Goal: Task Accomplishment & Management: Use online tool/utility

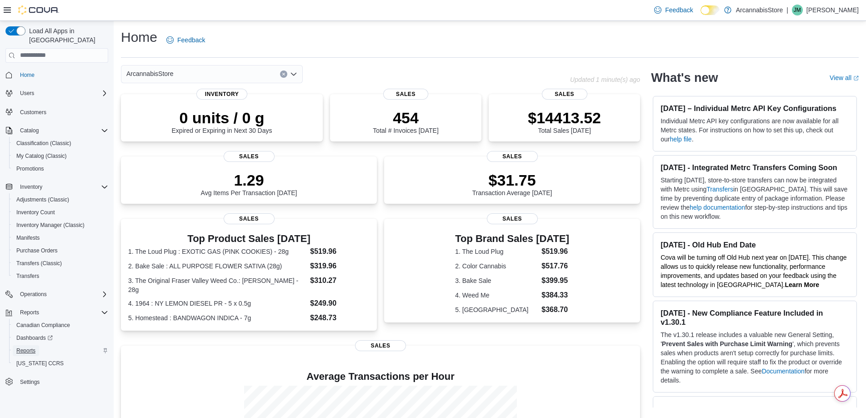
click at [30, 347] on span "Reports" at bounding box center [25, 350] width 19 height 7
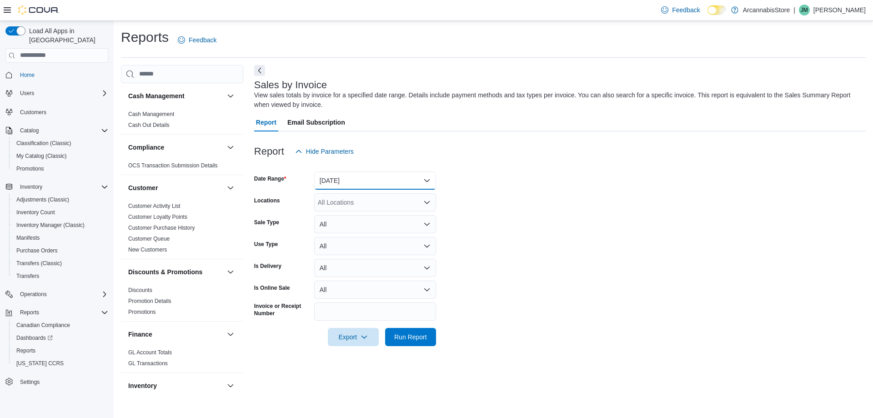
click at [377, 181] on button "[DATE]" at bounding box center [375, 180] width 122 height 18
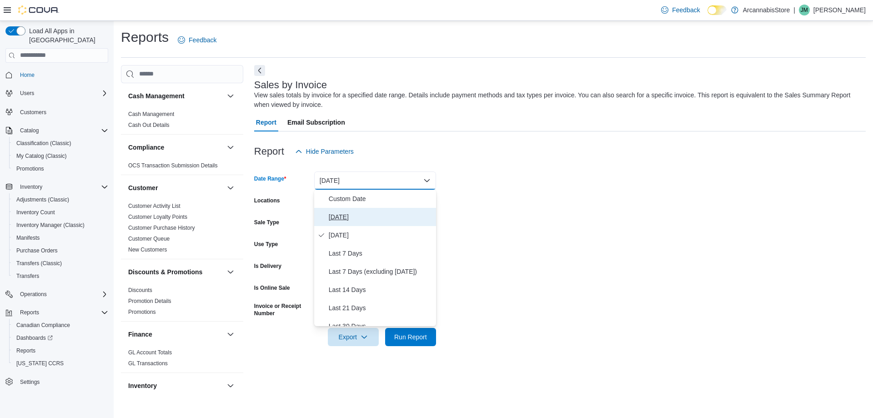
click at [368, 218] on span "[DATE]" at bounding box center [381, 216] width 104 height 11
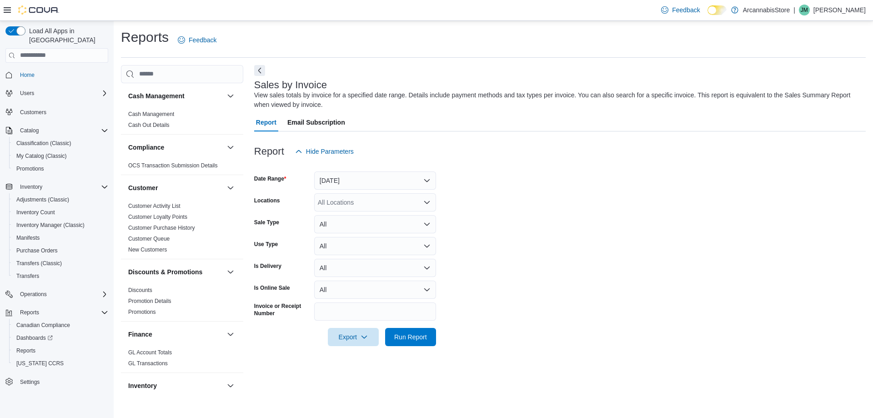
click at [375, 207] on div "All Locations" at bounding box center [375, 202] width 122 height 18
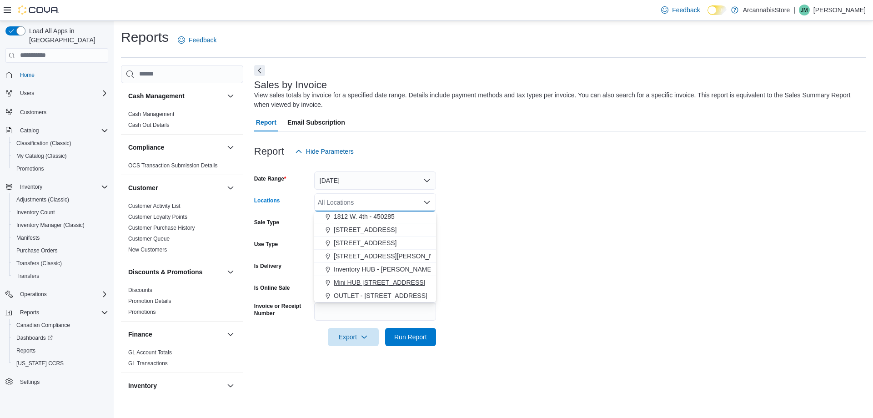
click at [394, 285] on span "Mini HUB [STREET_ADDRESS]" at bounding box center [379, 282] width 91 height 9
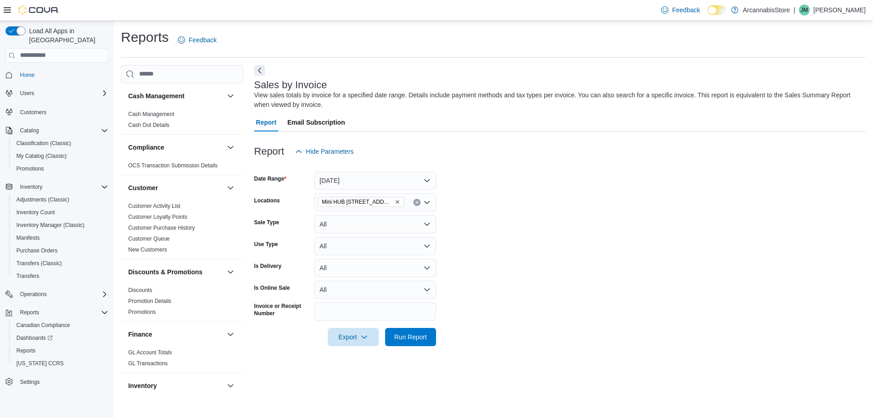
click at [495, 264] on form "Date Range [DATE] Locations Mini HUB [STREET_ADDRESS] Sale Type All Use Type Al…" at bounding box center [559, 252] width 611 height 185
click at [418, 327] on div at bounding box center [559, 323] width 611 height 7
click at [419, 330] on span "Run Report" at bounding box center [410, 336] width 40 height 18
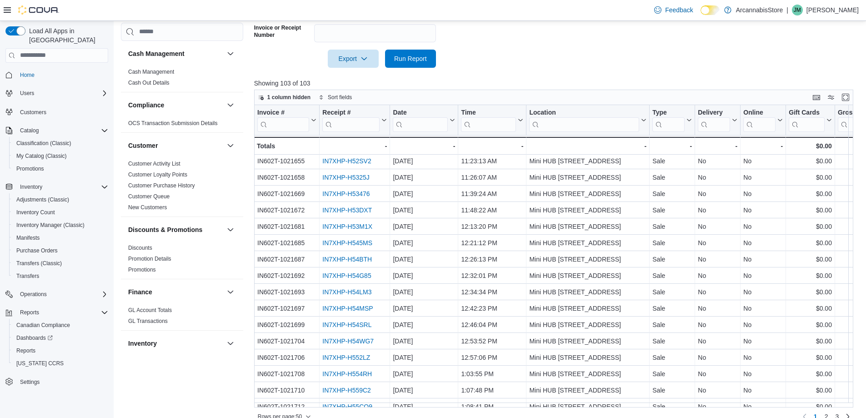
scroll to position [291, 0]
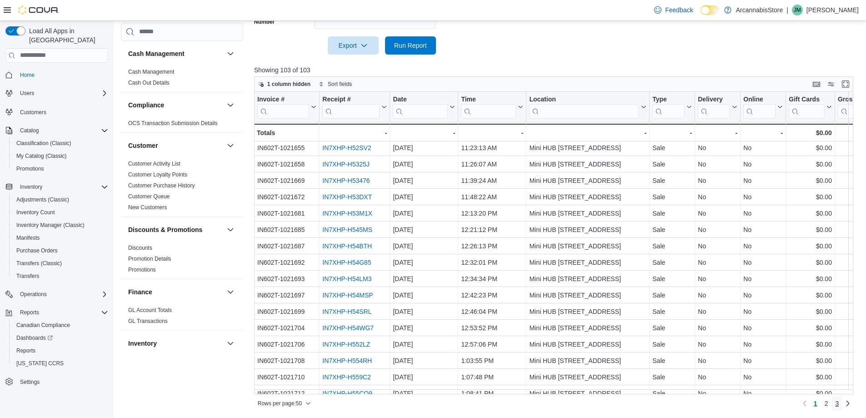
click at [839, 403] on link "3" at bounding box center [836, 403] width 11 height 15
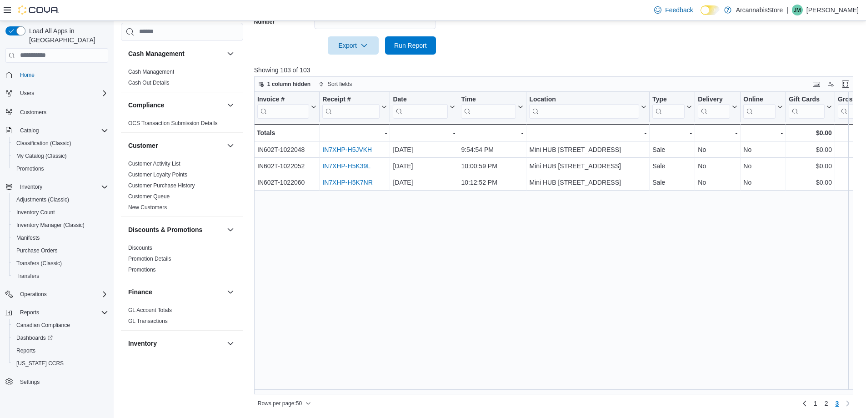
scroll to position [0, 0]
click at [828, 404] on span "2" at bounding box center [826, 403] width 4 height 9
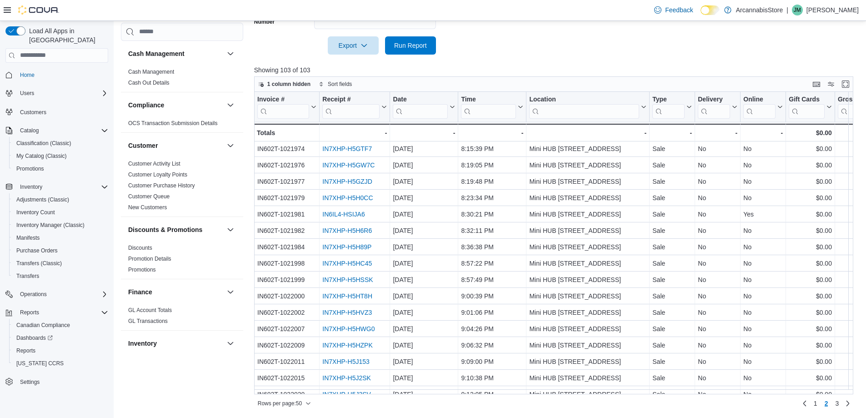
scroll to position [570, 0]
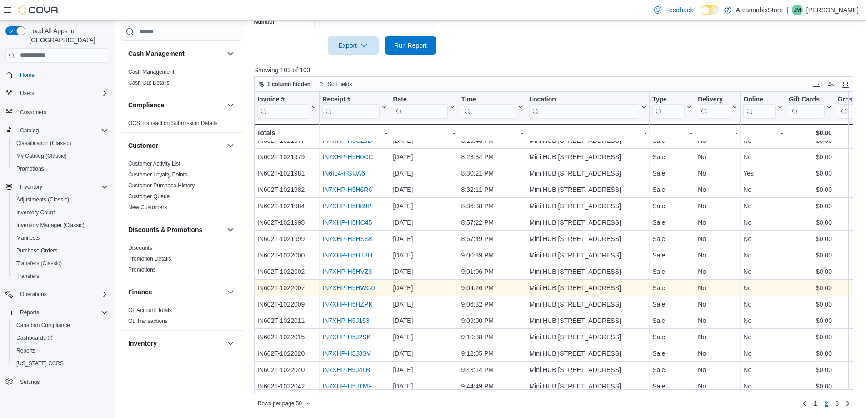
click at [359, 284] on link "IN7XHP-H5HWG0" at bounding box center [348, 287] width 52 height 7
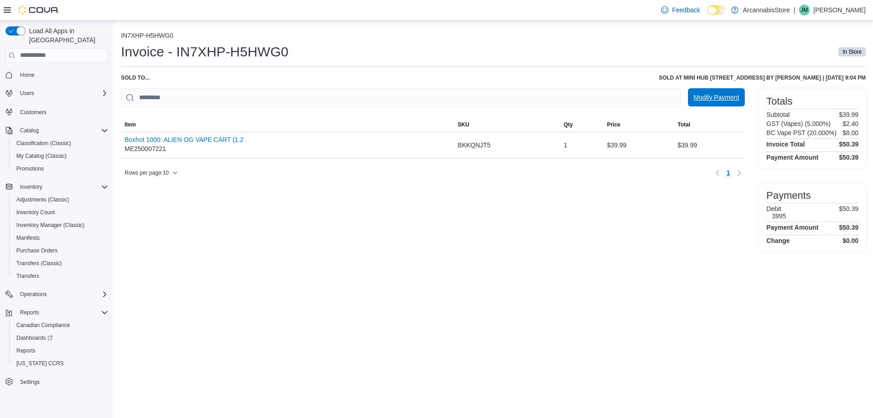
click at [726, 96] on span "Modify Payment" at bounding box center [715, 97] width 45 height 9
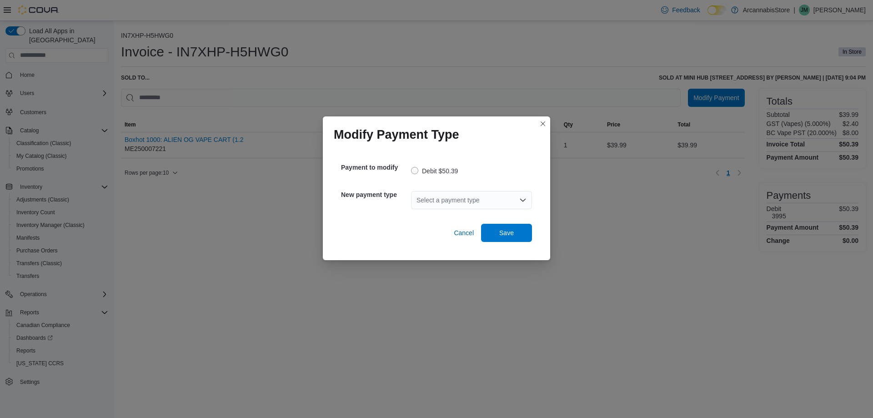
click at [454, 198] on div "Select a payment type" at bounding box center [471, 200] width 121 height 18
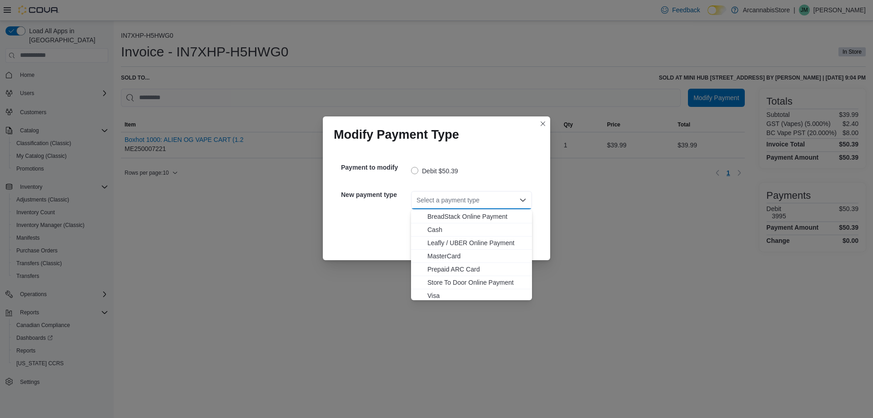
scroll to position [15, 0]
click at [447, 290] on span "Visa" at bounding box center [476, 293] width 99 height 9
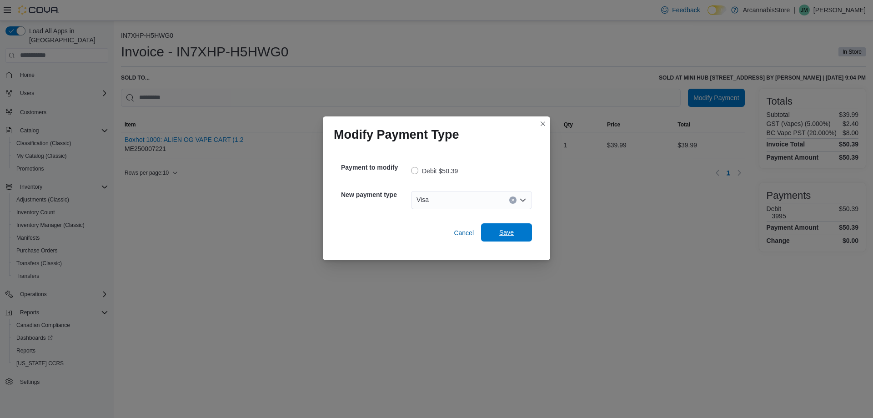
click at [512, 234] on span "Save" at bounding box center [506, 232] width 15 height 9
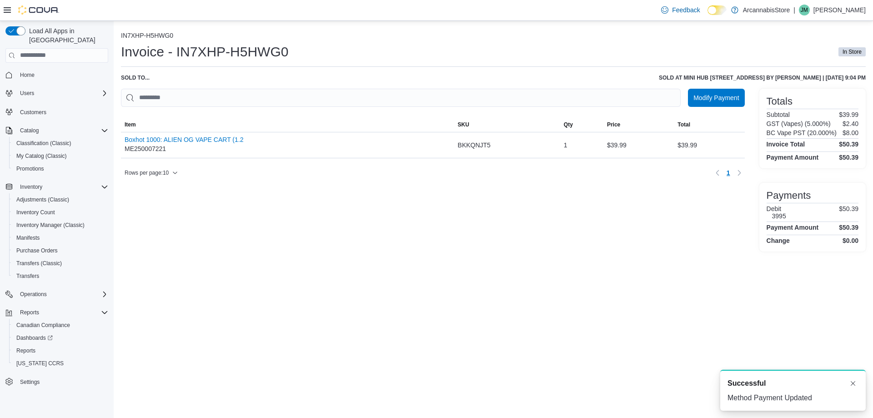
scroll to position [0, 0]
